Goal: Navigation & Orientation: Find specific page/section

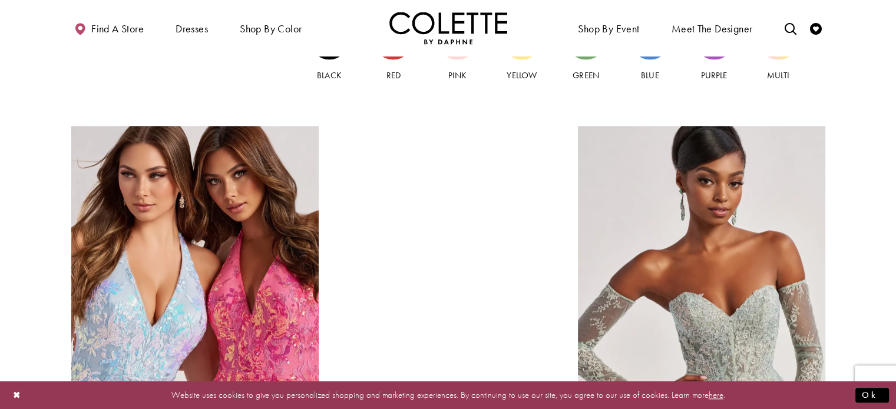
scroll to position [1225, 0]
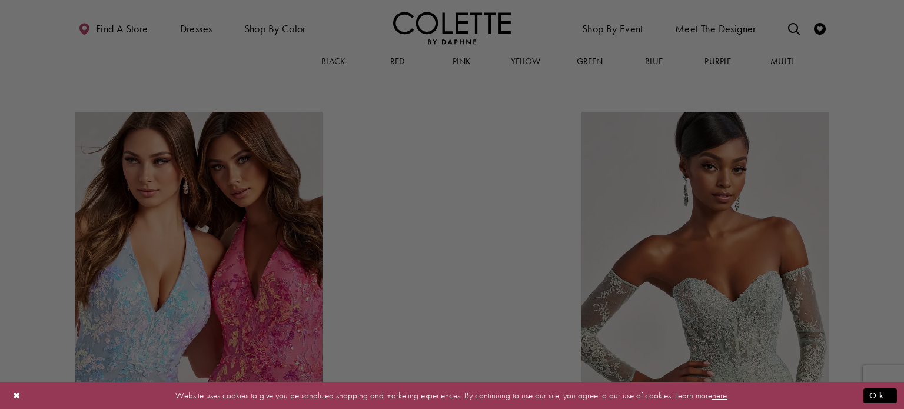
click at [895, 219] on html "Skip to main content Skip to Navigation Enable Accessibility for visually impai…" at bounding box center [452, 123] width 904 height 2696
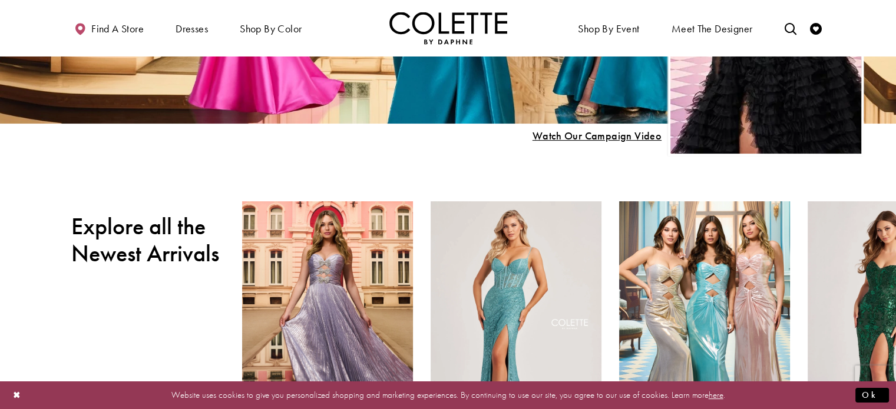
scroll to position [263, 0]
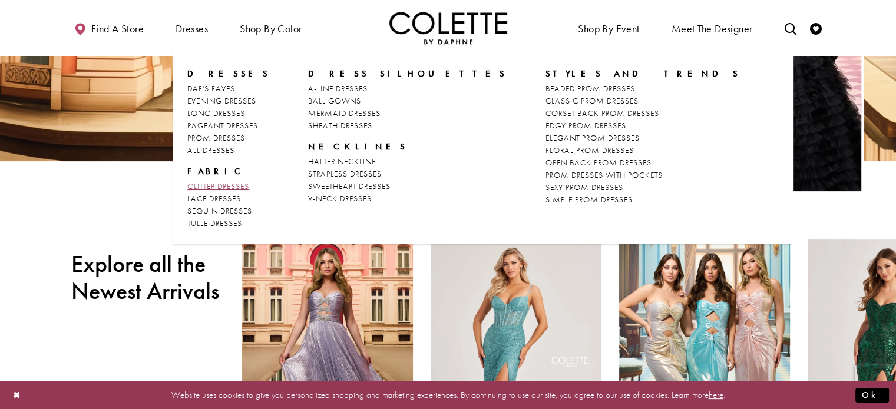
click at [211, 185] on span "GLITTER DRESSES" at bounding box center [218, 186] width 62 height 11
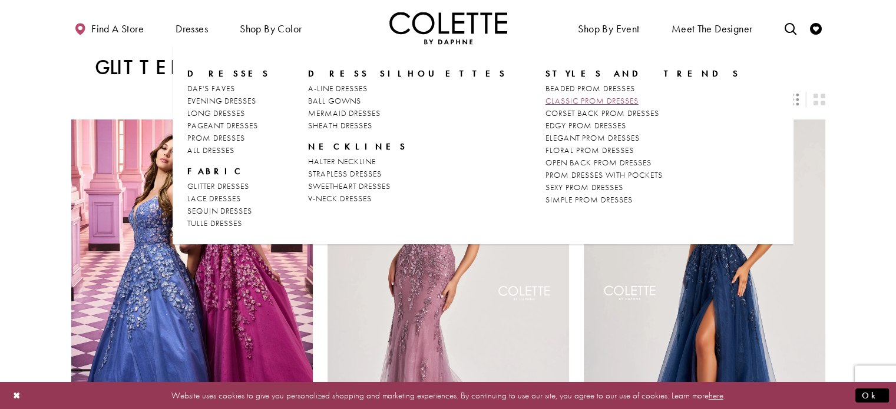
click at [545, 101] on span "CLASSIC PROM DRESSES" at bounding box center [591, 100] width 93 height 11
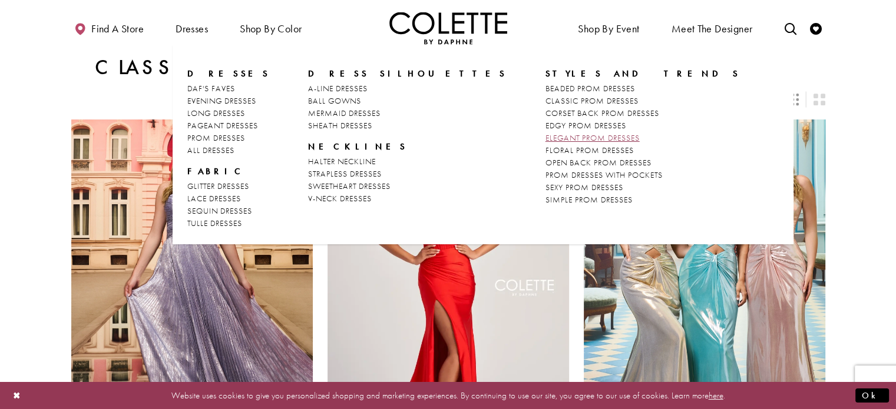
click at [545, 138] on span "ELEGANT PROM DRESSES" at bounding box center [592, 137] width 94 height 11
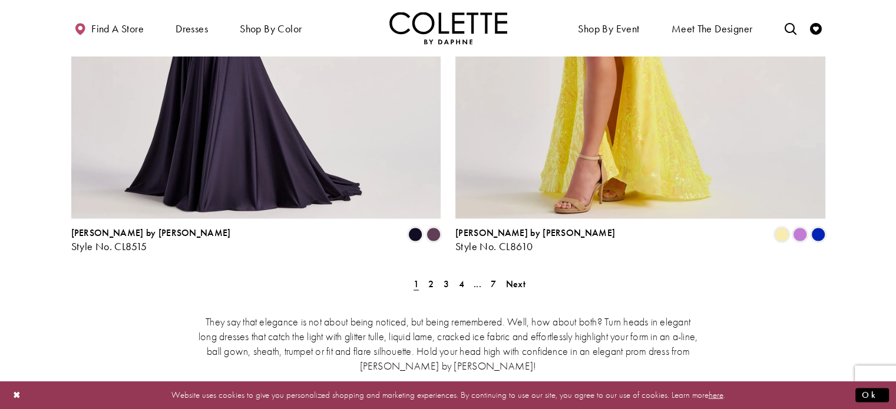
scroll to position [2165, 0]
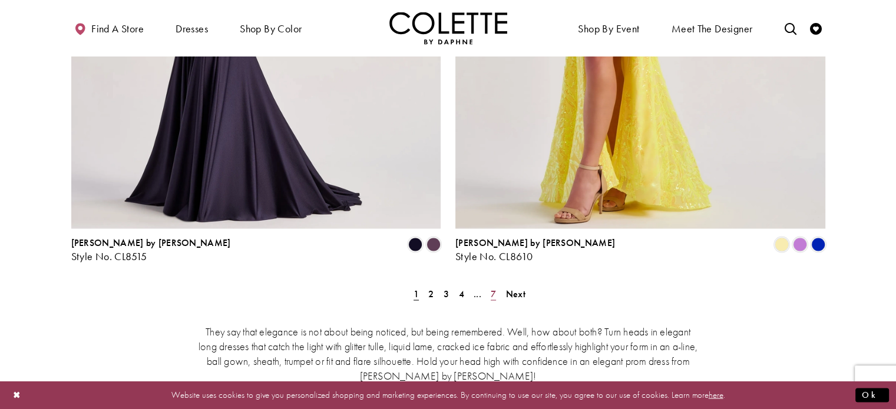
click at [497, 285] on link "7" at bounding box center [493, 293] width 12 height 17
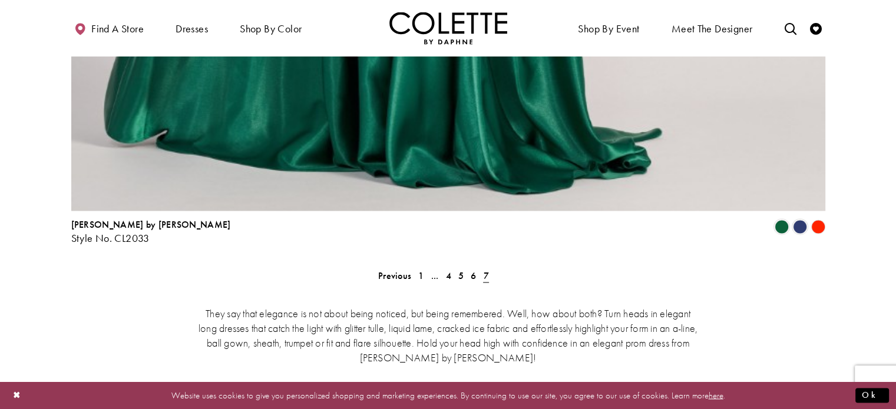
scroll to position [1857, 0]
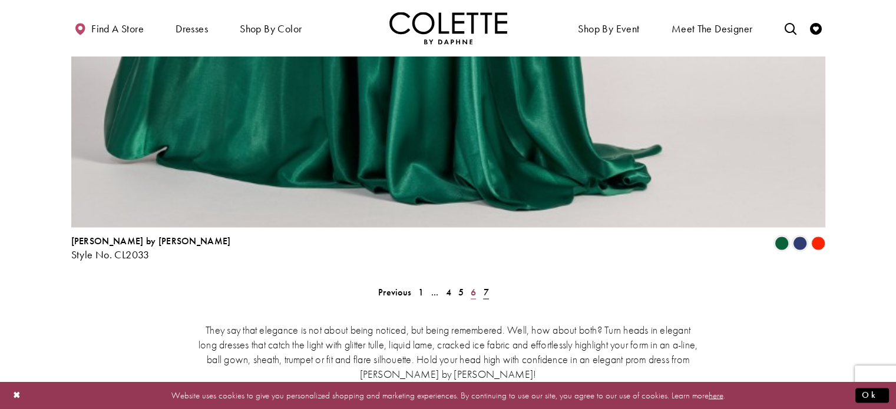
click at [470, 284] on link "6" at bounding box center [473, 292] width 12 height 17
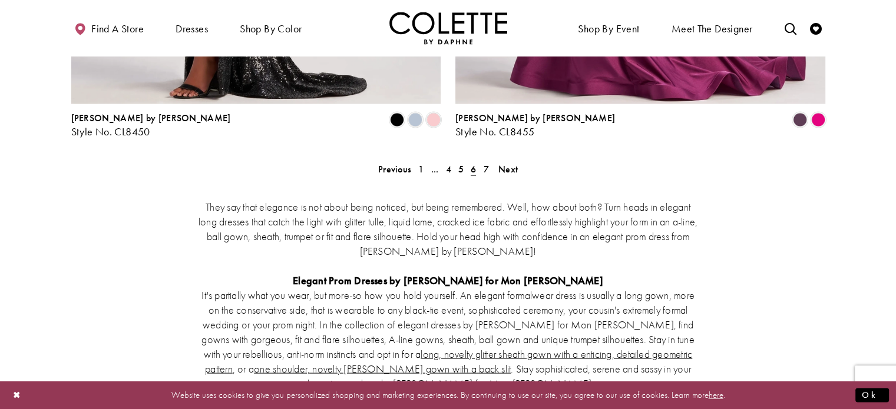
scroll to position [2299, 0]
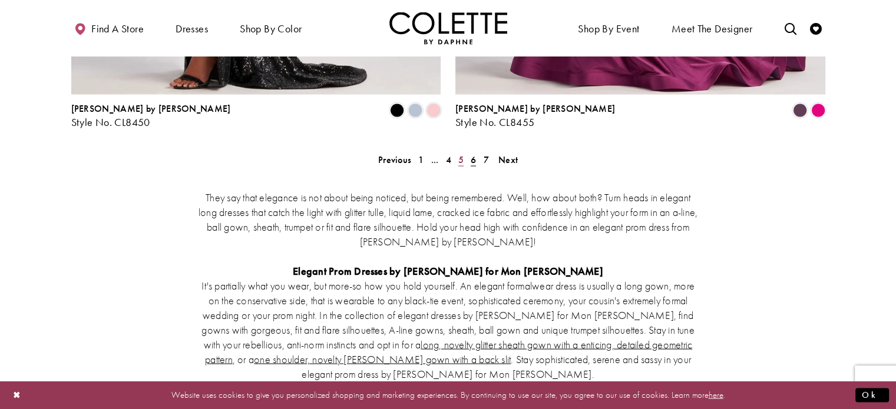
click at [463, 154] on span "5" at bounding box center [460, 160] width 5 height 12
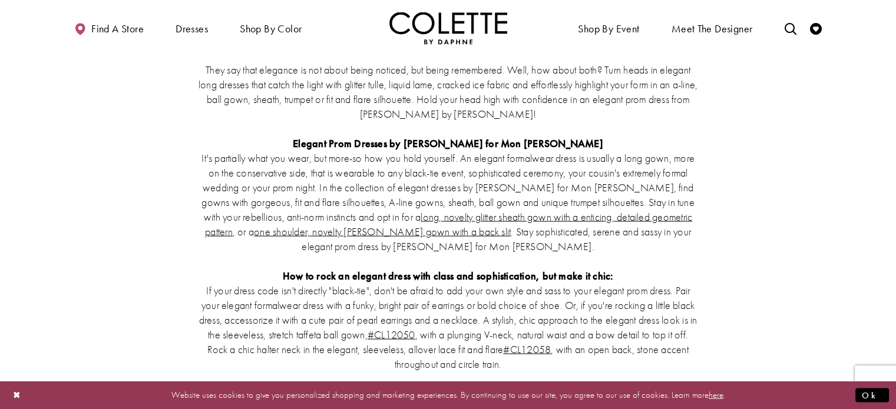
scroll to position [2483, 0]
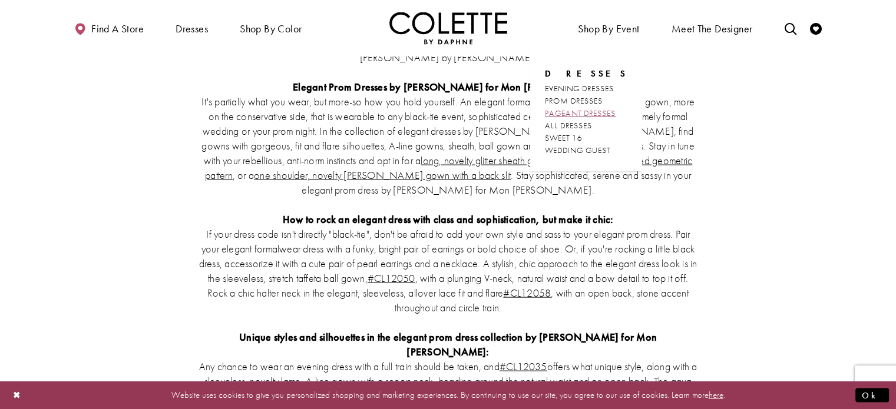
click at [585, 110] on span "PAGEANT DRESSES" at bounding box center [580, 113] width 71 height 11
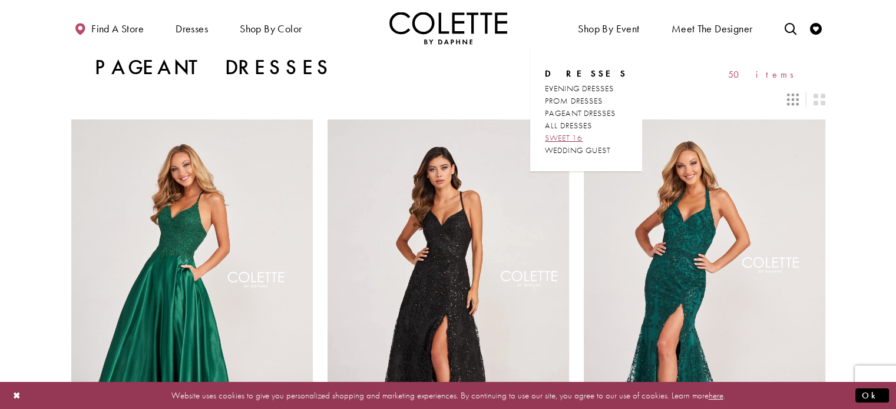
click at [582, 138] on span "SWEET 16" at bounding box center [564, 137] width 38 height 11
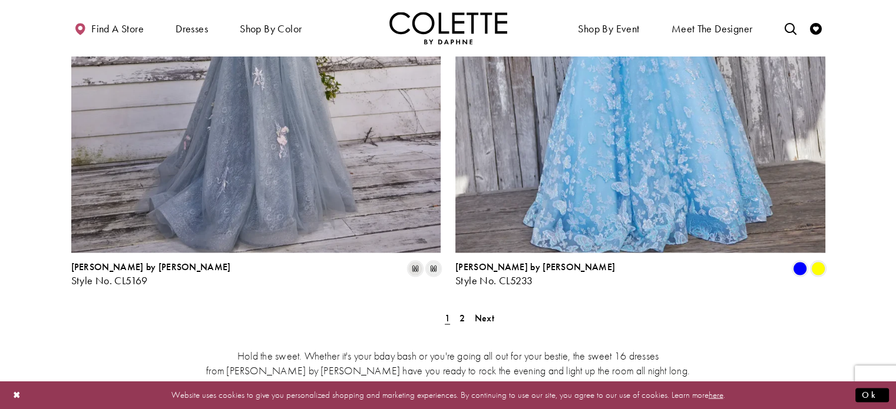
scroll to position [2192, 0]
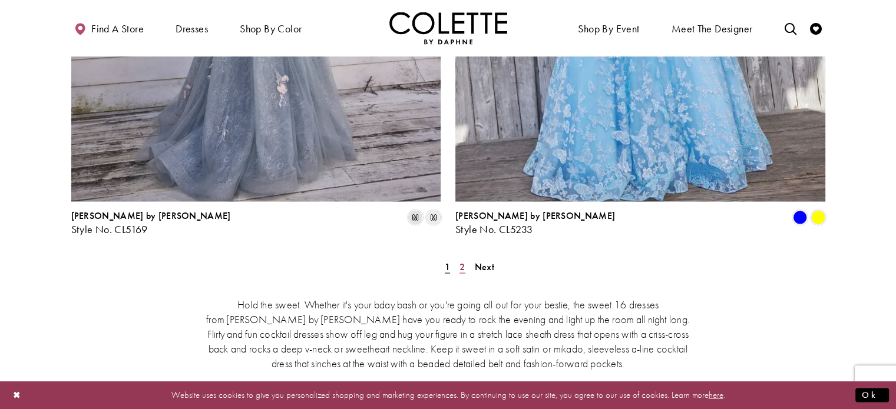
click at [461, 260] on span "2" at bounding box center [461, 266] width 5 height 12
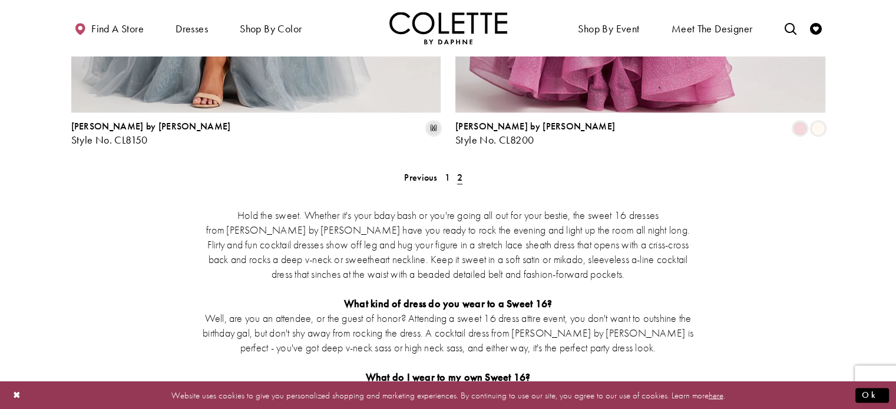
scroll to position [1790, 0]
